Goal: Find specific page/section: Find specific page/section

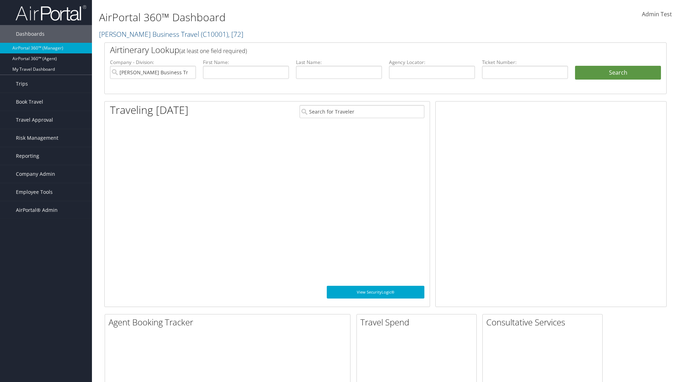
click at [46, 174] on span "Company Admin" at bounding box center [35, 174] width 39 height 18
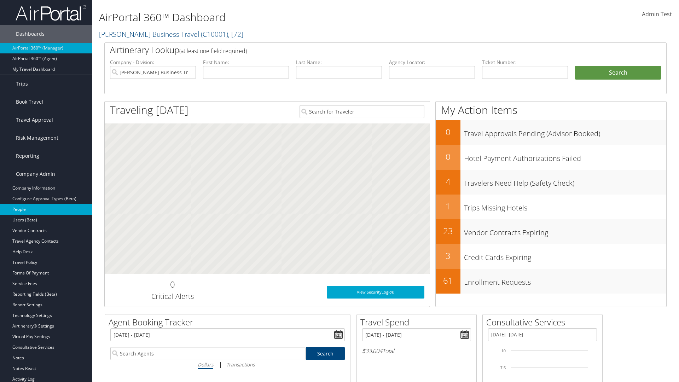
click at [46, 209] on link "People" at bounding box center [46, 209] width 92 height 11
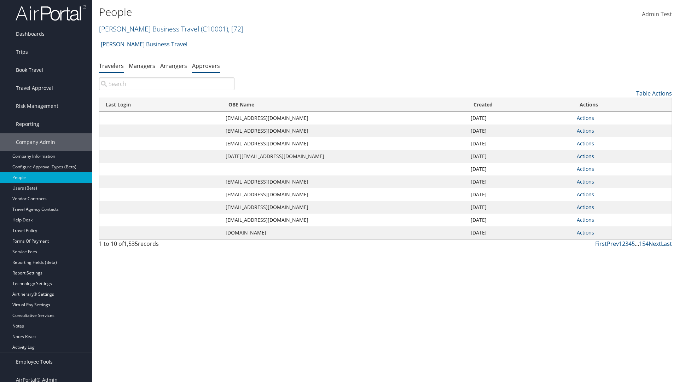
click at [206, 65] on link "Approvers" at bounding box center [206, 66] width 28 height 8
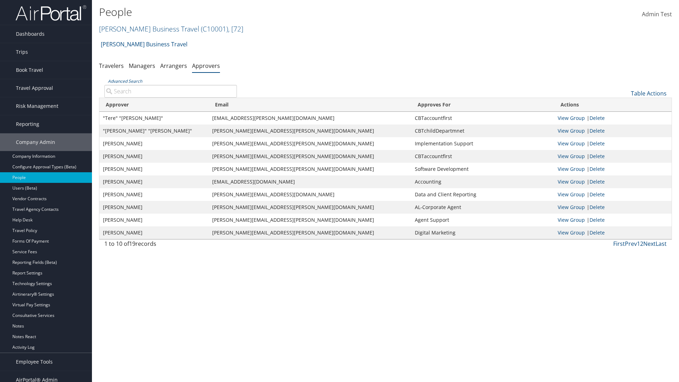
click at [170, 91] on input "Advanced Search" at bounding box center [170, 91] width 133 height 13
type input ""Tere" "Collazo""
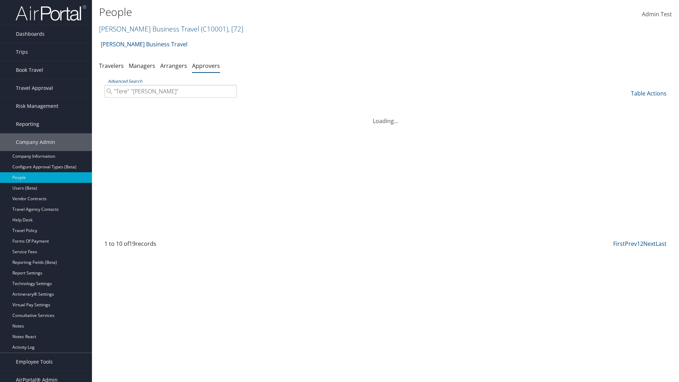
click at [170, 91] on input ""Tere" "Collazo"" at bounding box center [170, 91] width 133 height 13
type input "Non-existing Name"
